Goal: Task Accomplishment & Management: Use online tool/utility

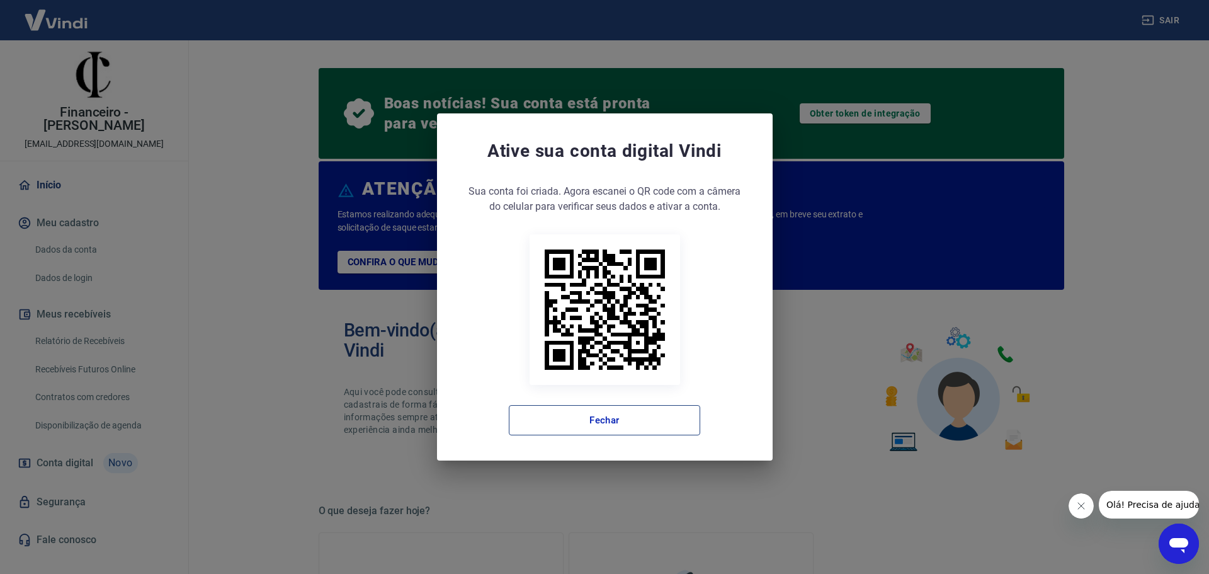
click at [613, 421] on button "Fechar" at bounding box center [604, 420] width 191 height 30
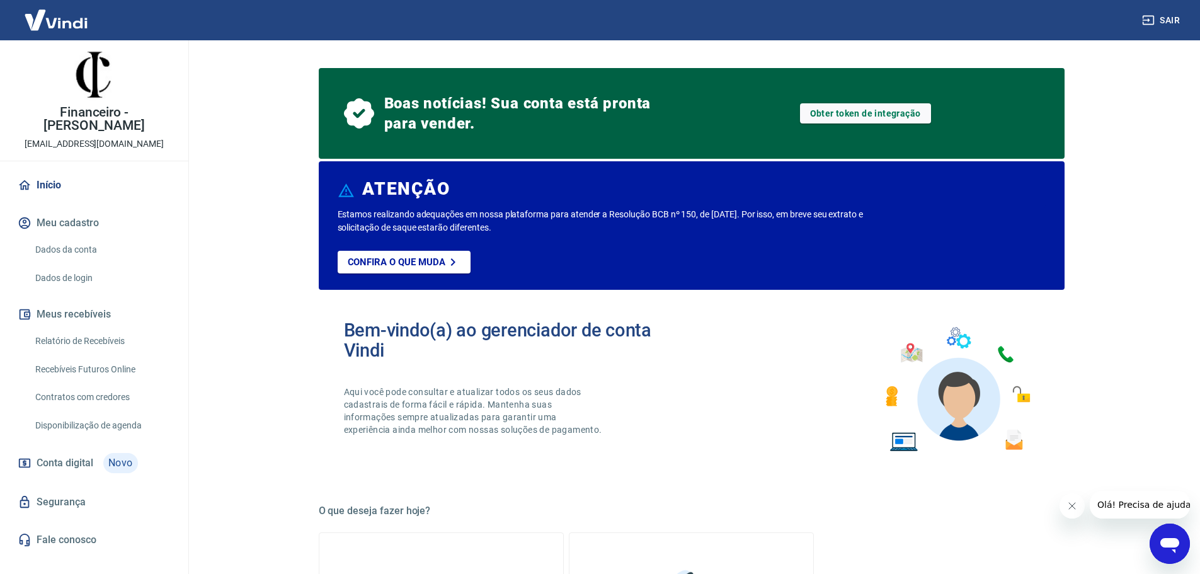
click at [130, 360] on link "Recebíveis Futuros Online" at bounding box center [101, 370] width 143 height 26
click at [108, 358] on link "Recebíveis Futuros Online" at bounding box center [101, 370] width 143 height 26
